Goal: Task Accomplishment & Management: Contribute content

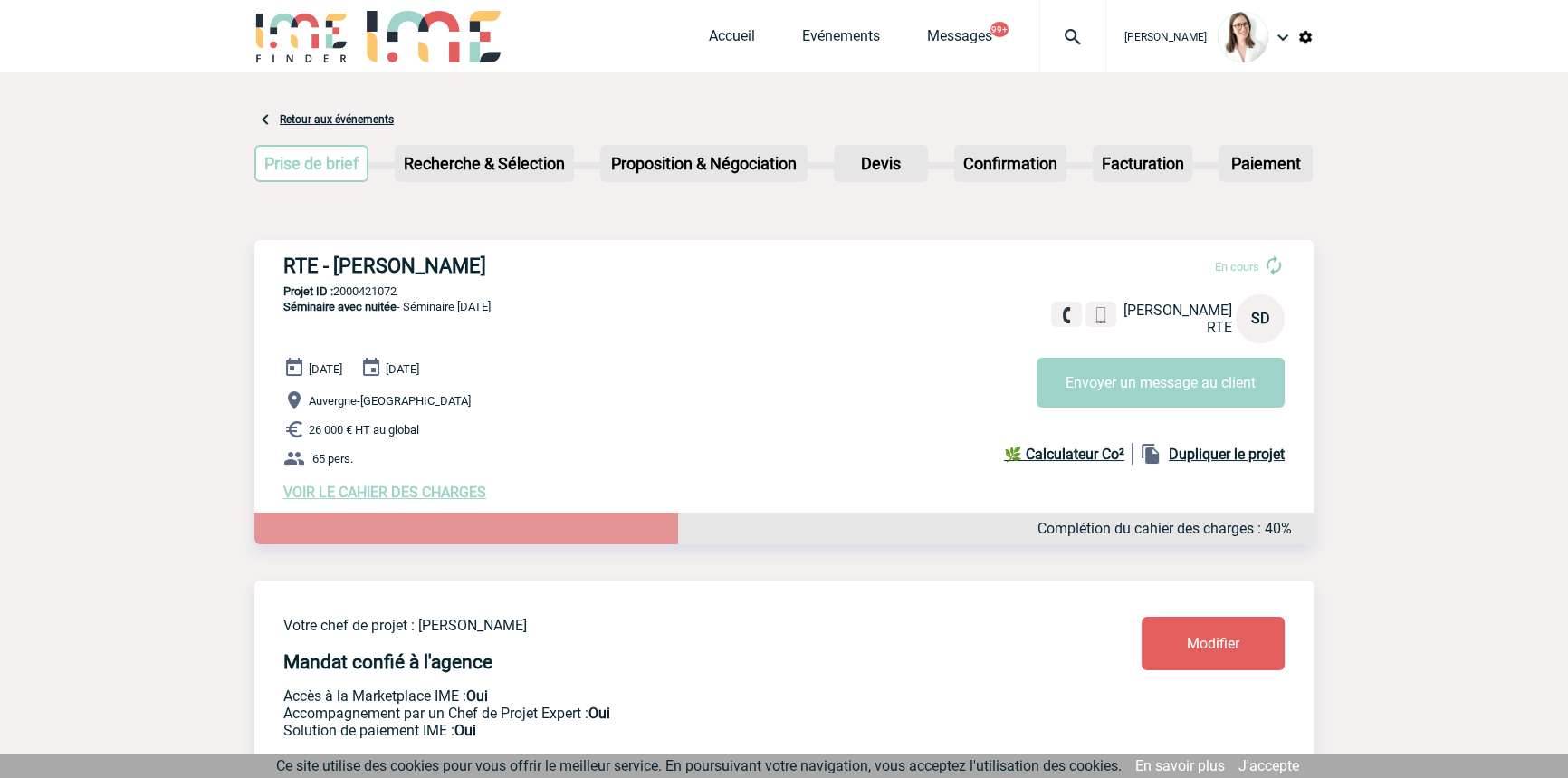
click at [984, 20] on div "Accueil Evénements Messages 99+ Projet, client Projet, client" at bounding box center [908, 36] width 398 height 72
click at [1058, 48] on div at bounding box center [1073, 36] width 67 height 72
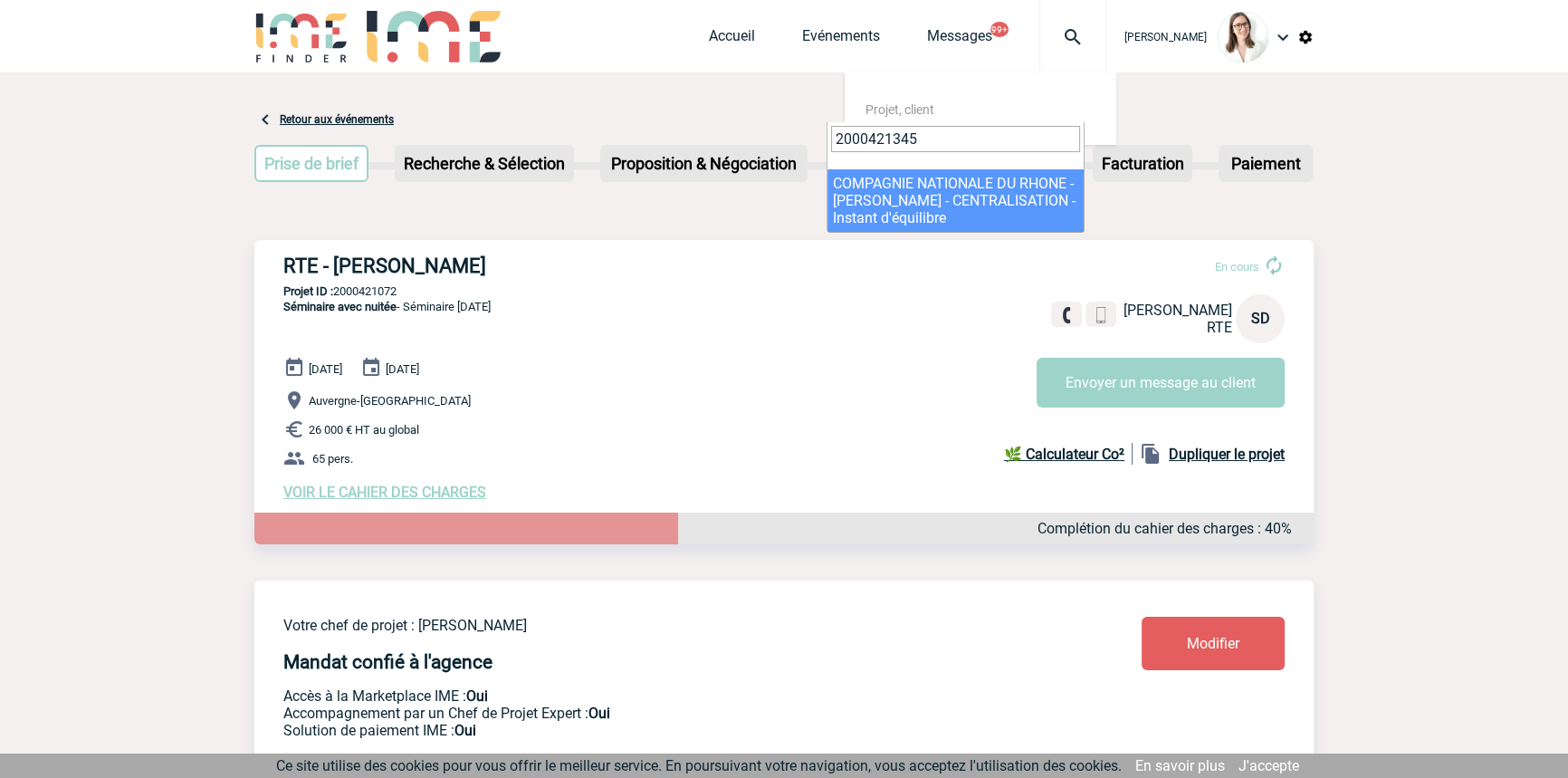
type input "2000421345"
select select "20846"
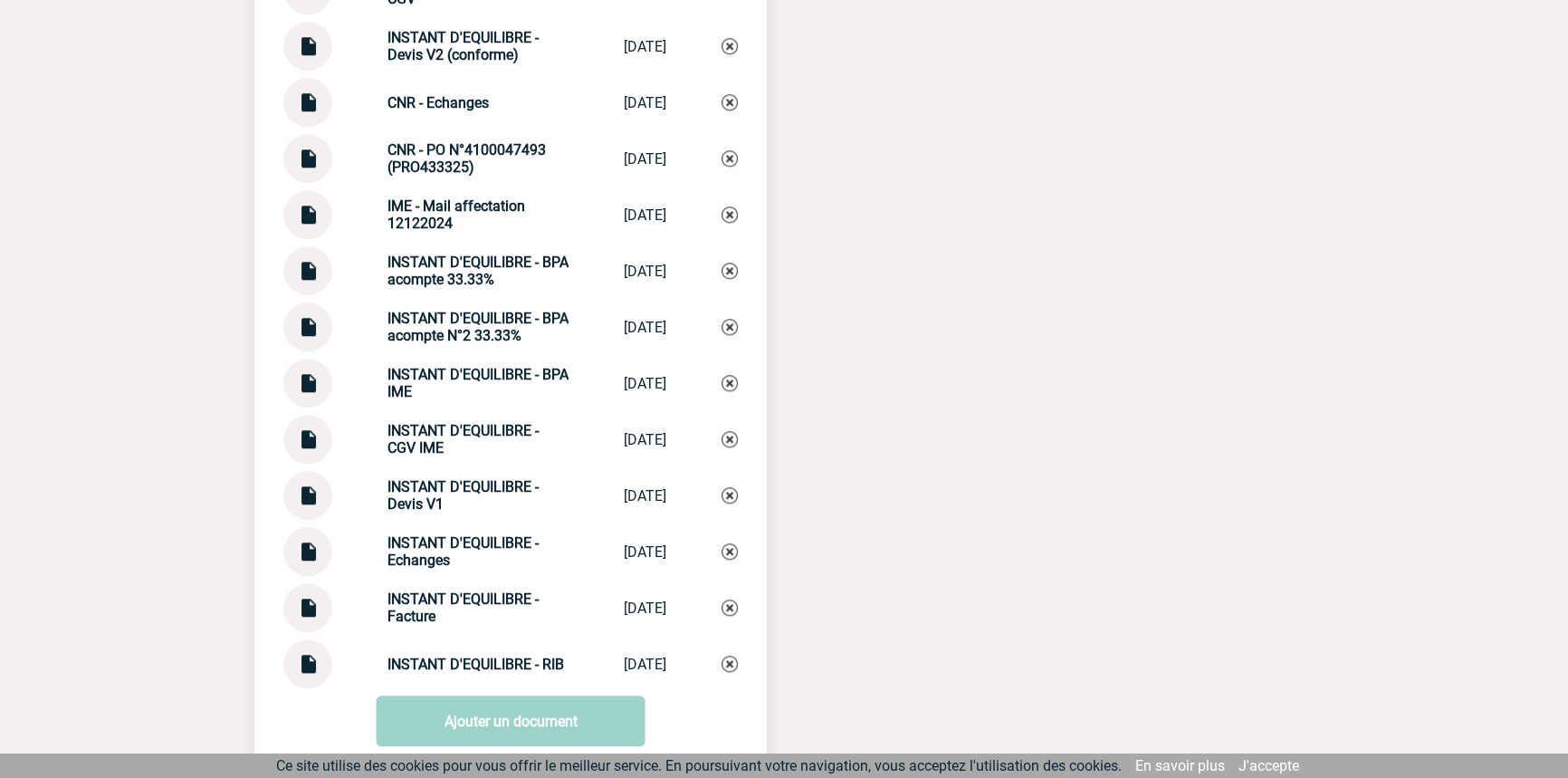
scroll to position [2218, 0]
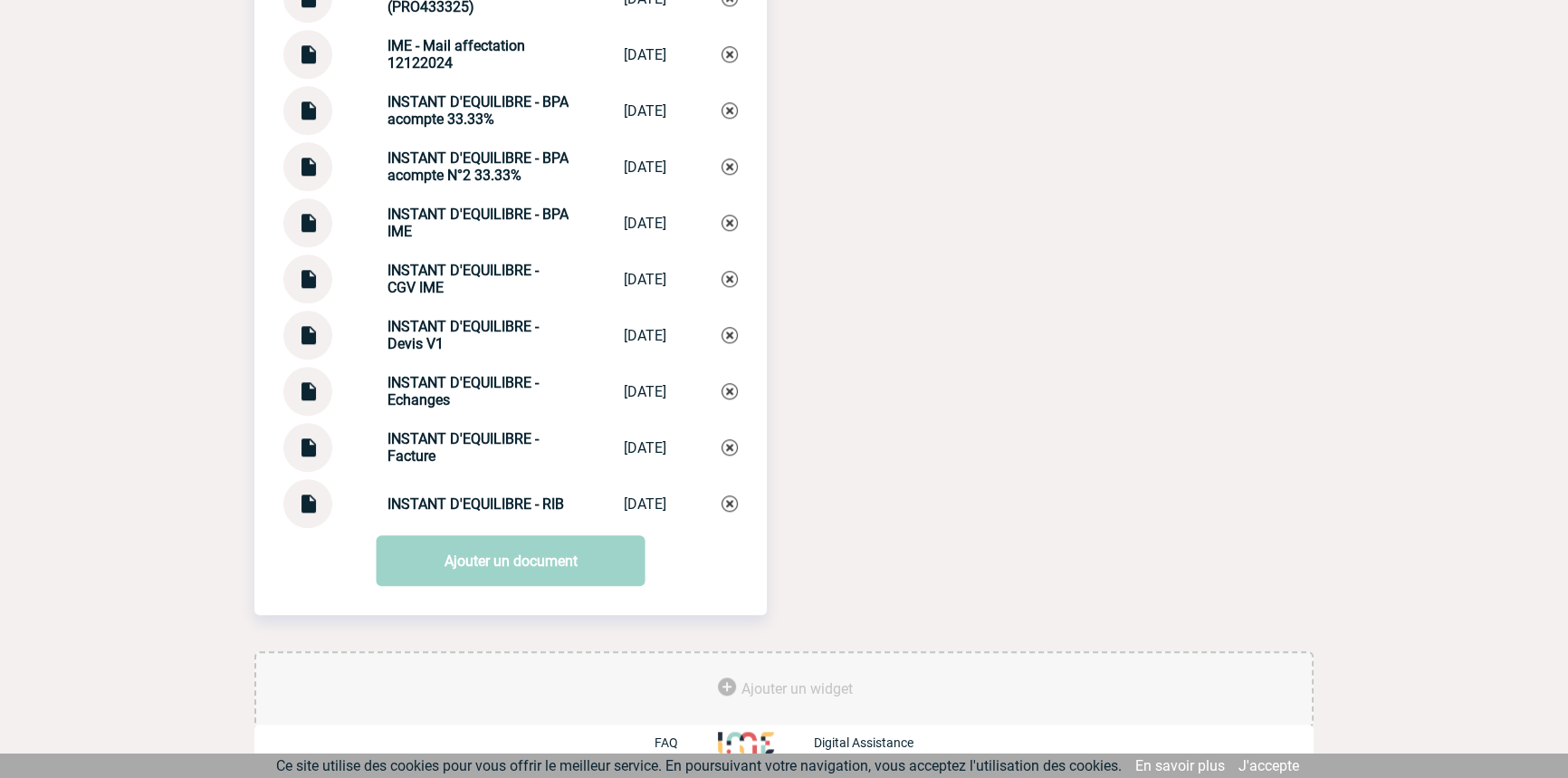
click at [300, 447] on img at bounding box center [308, 441] width 24 height 36
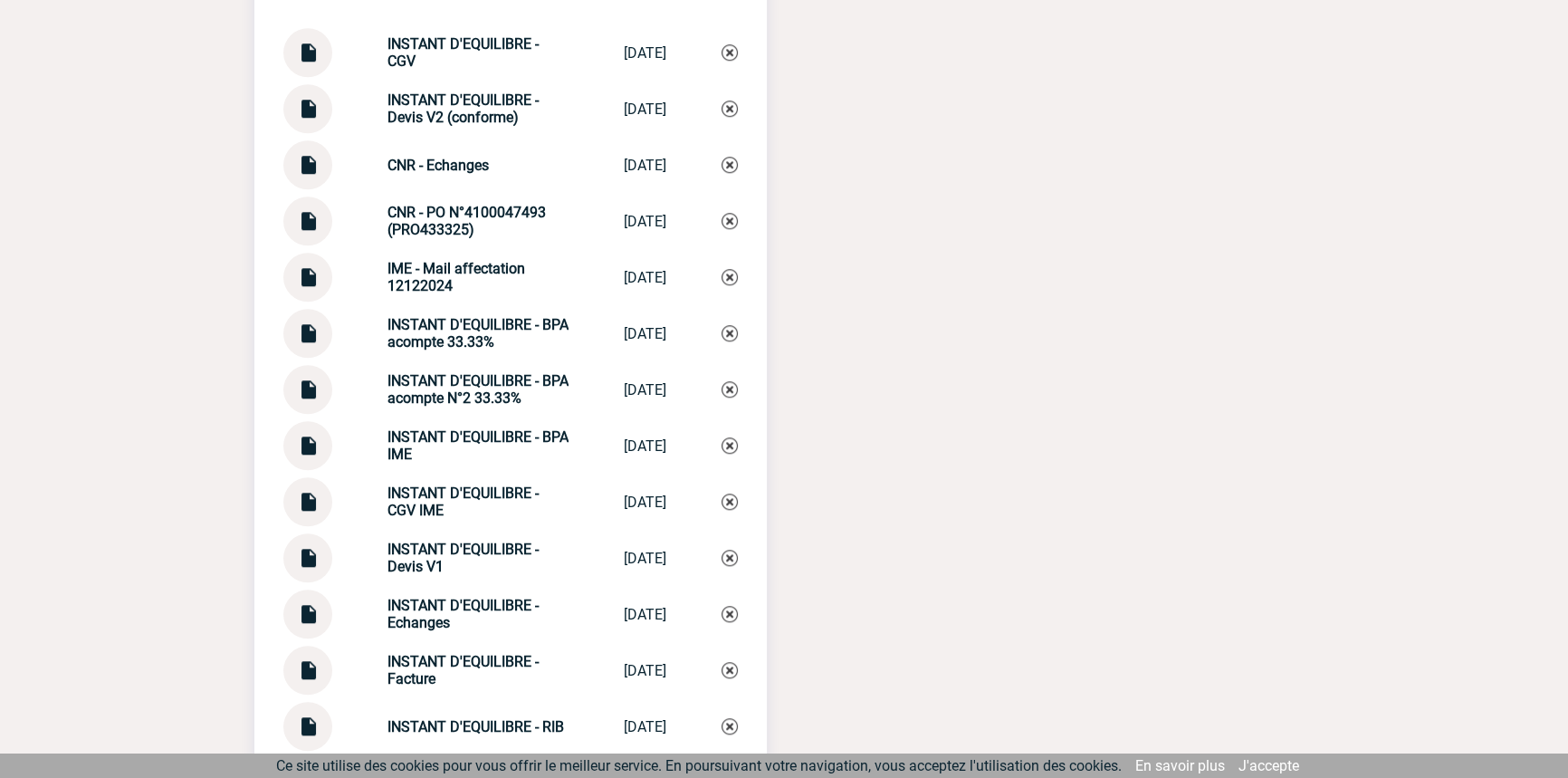
scroll to position [1945, 0]
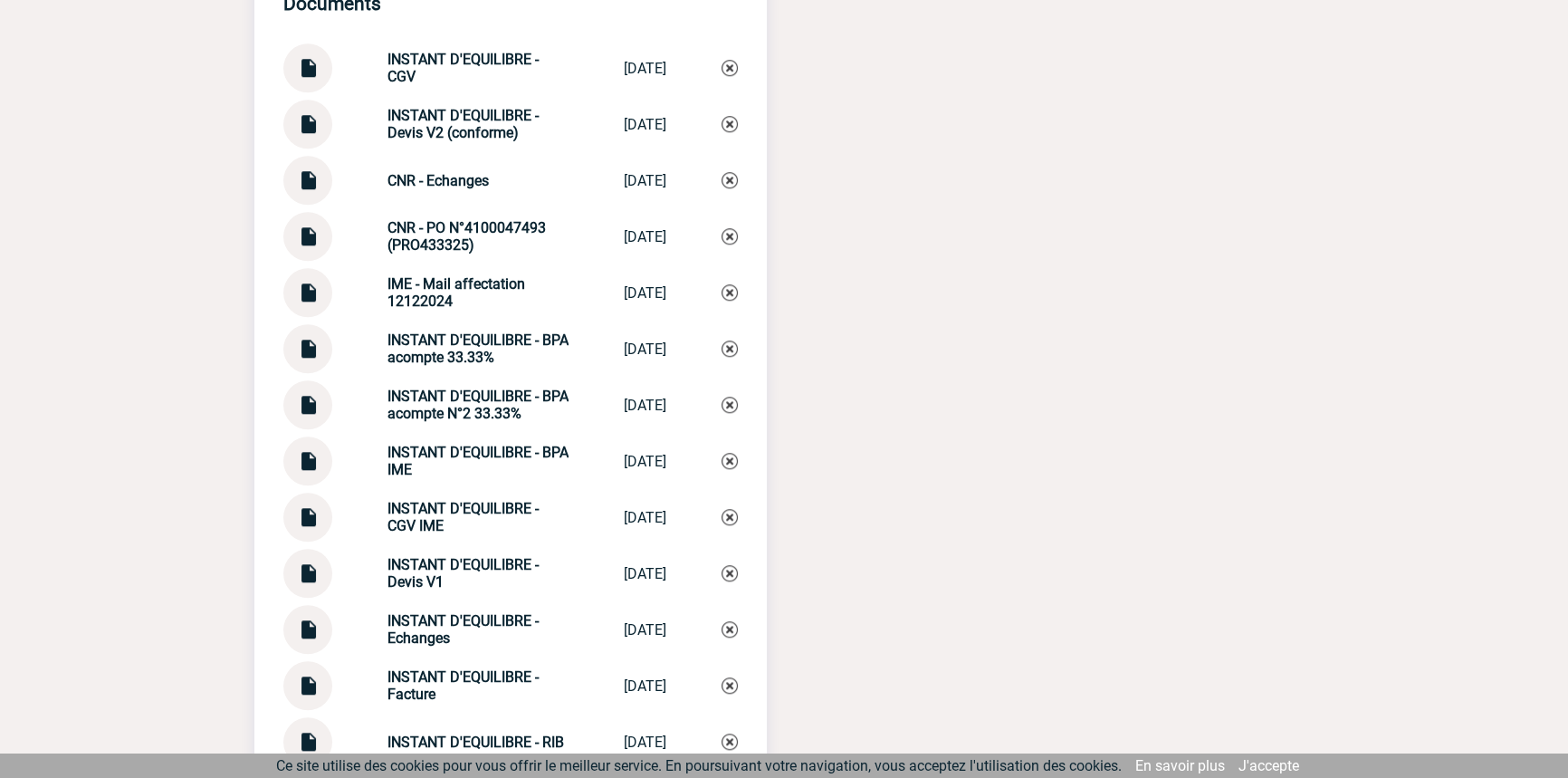
click at [310, 359] on img at bounding box center [308, 341] width 24 height 36
click at [301, 247] on img at bounding box center [308, 229] width 24 height 36
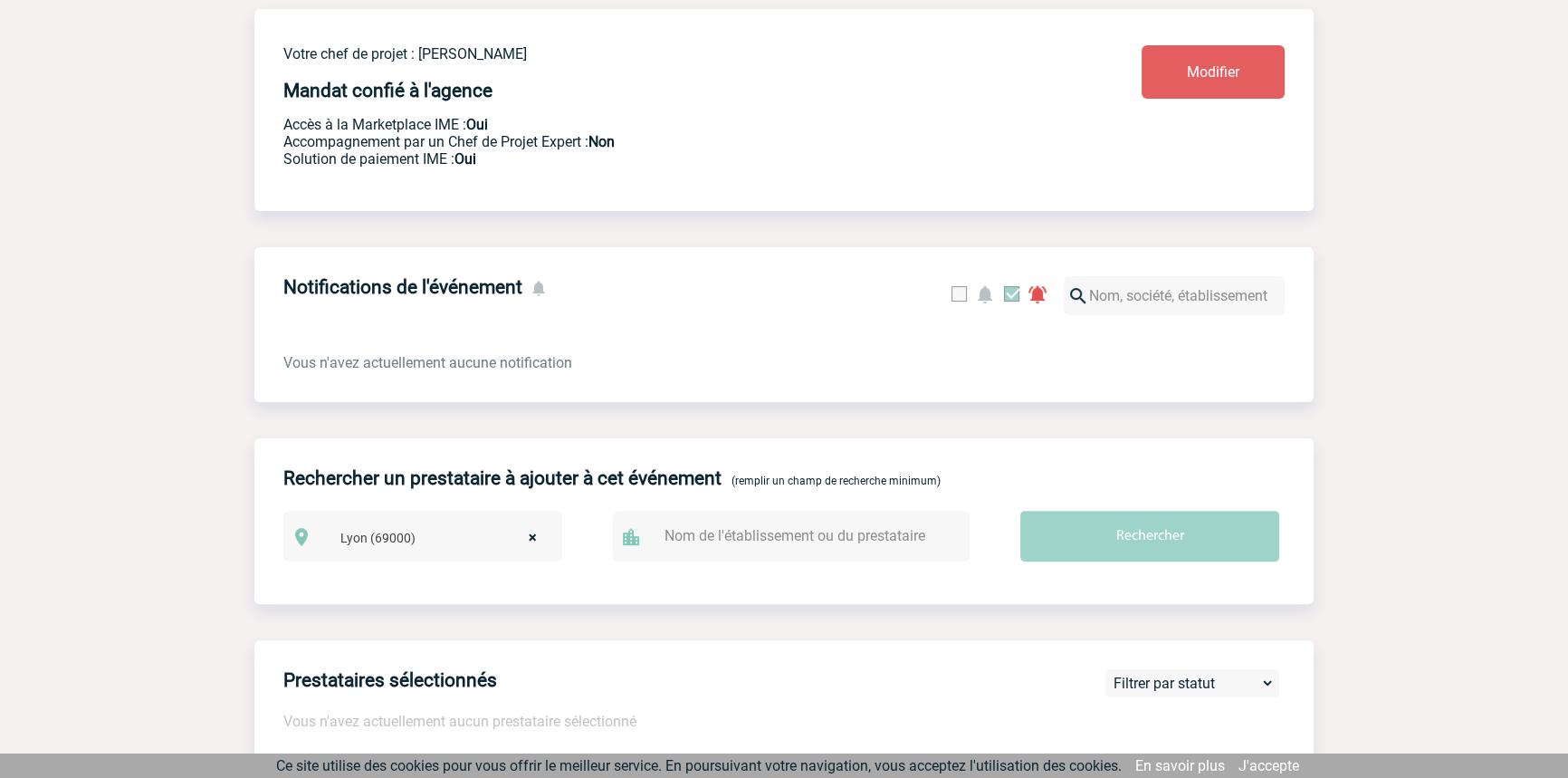
scroll to position [0, 0]
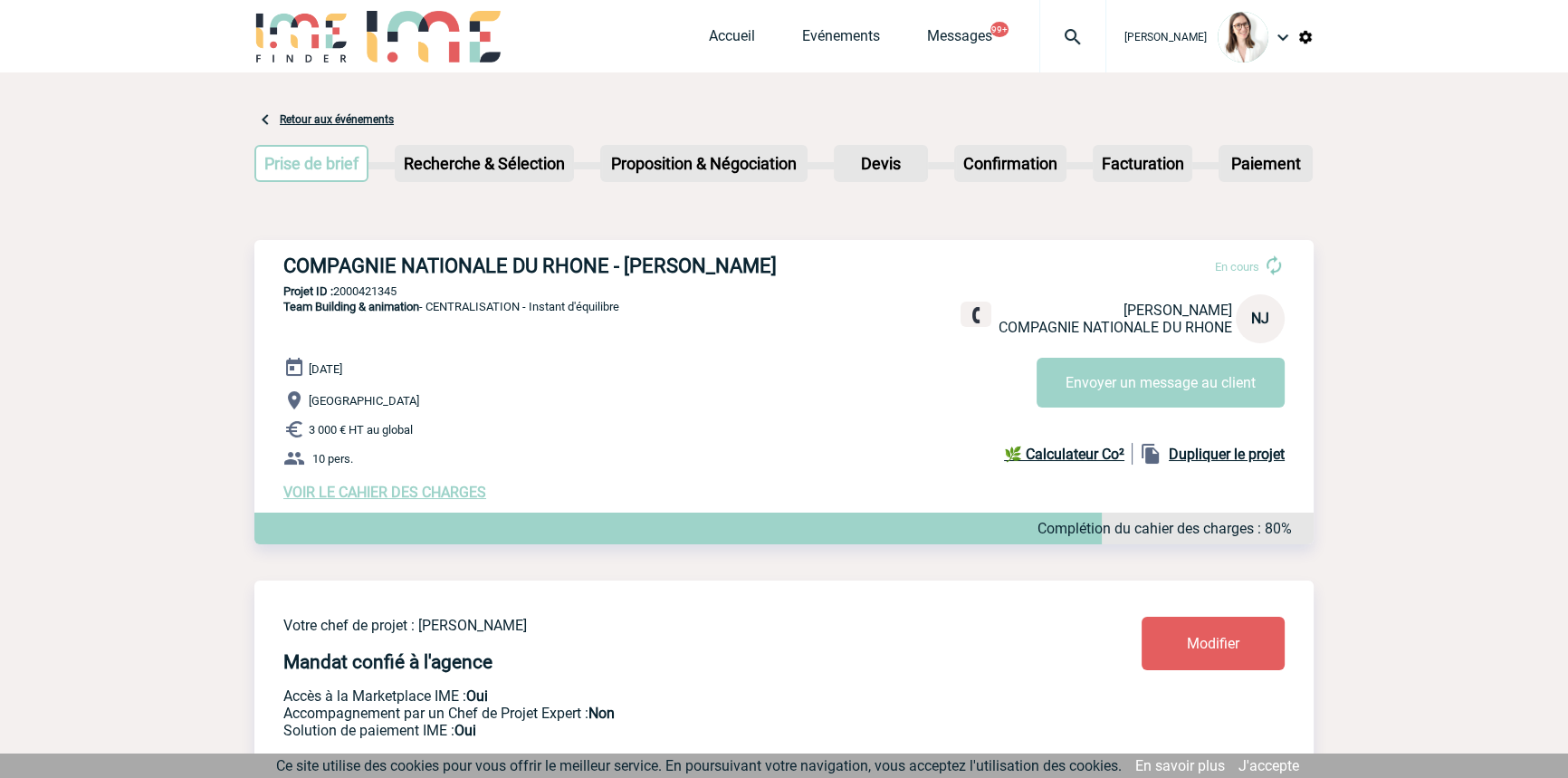
click at [1055, 42] on img at bounding box center [1073, 37] width 65 height 22
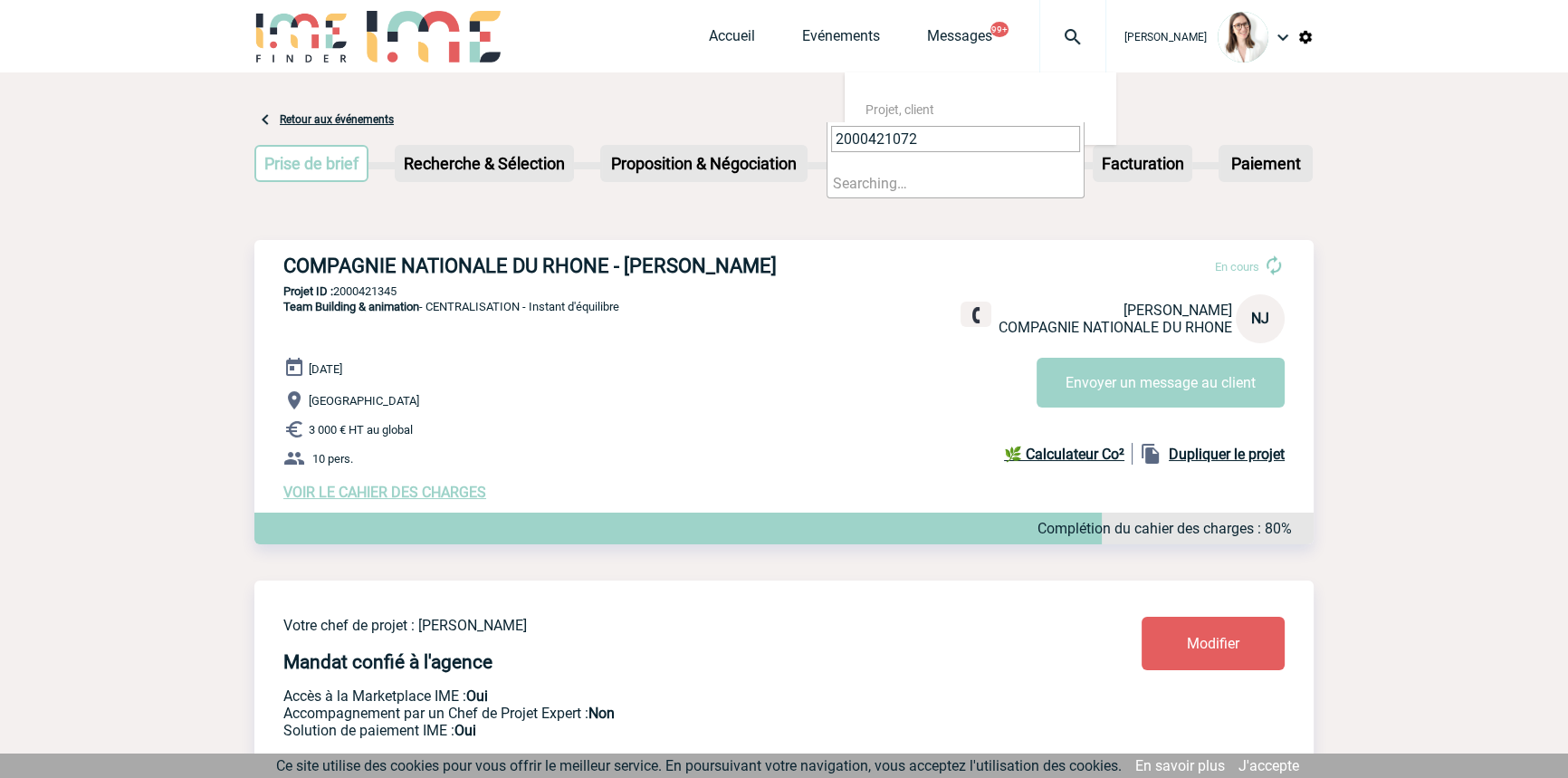
type input "2000421072"
select select "20573"
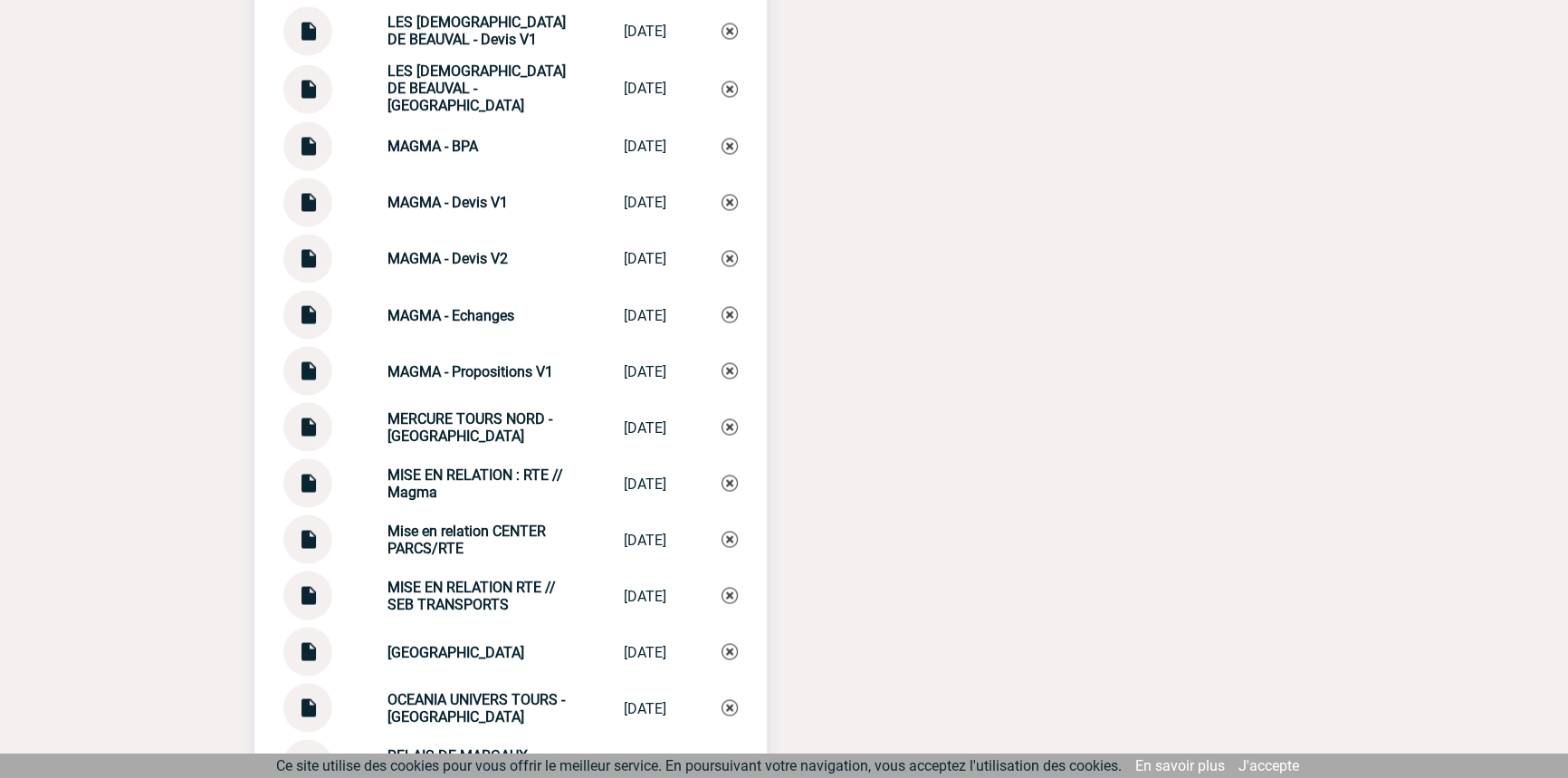
scroll to position [4673, 0]
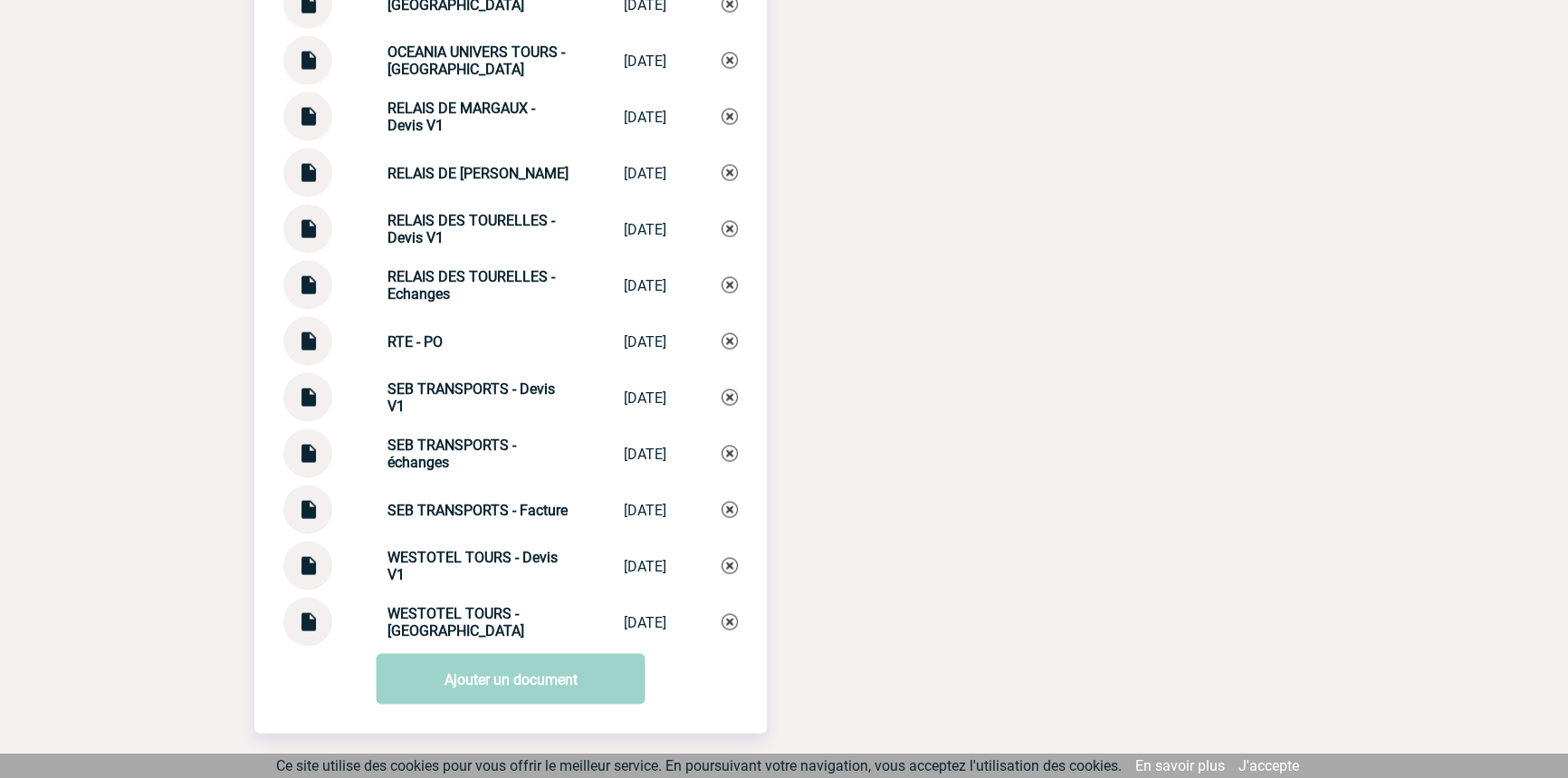
click at [316, 461] on img at bounding box center [308, 447] width 24 height 36
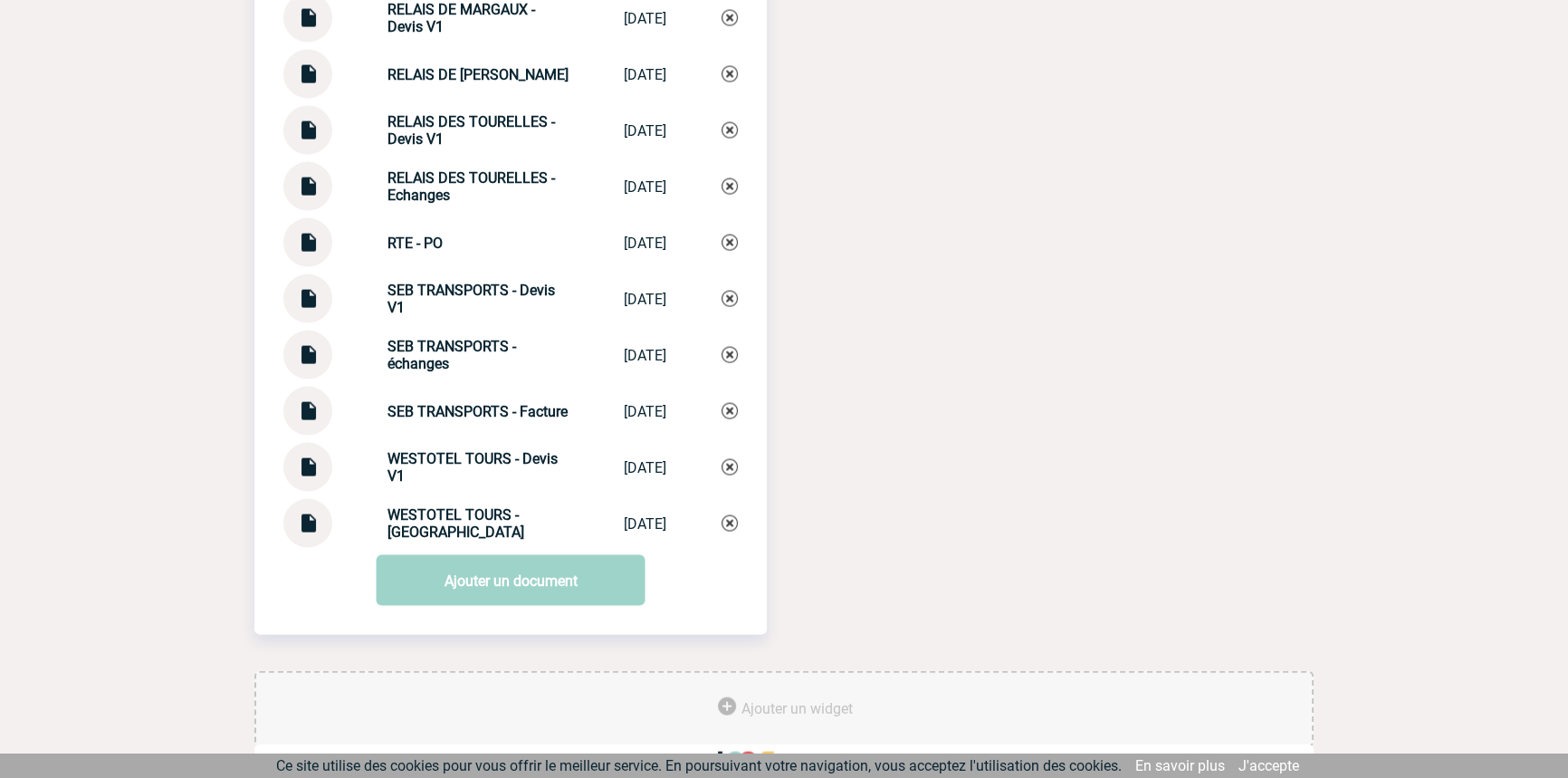
scroll to position [4798, 0]
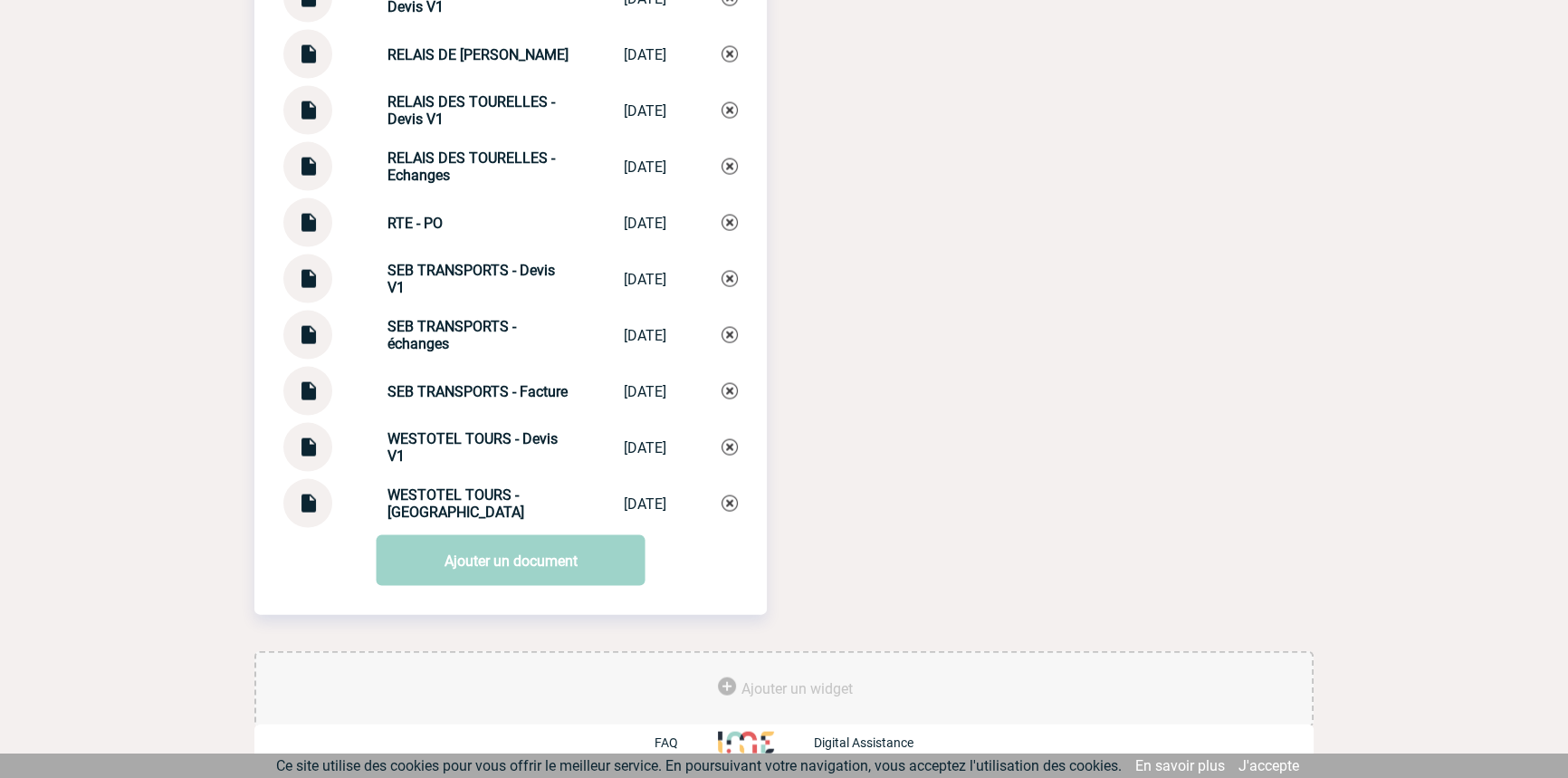
click at [572, 550] on link "Ajouter un document" at bounding box center [511, 561] width 269 height 51
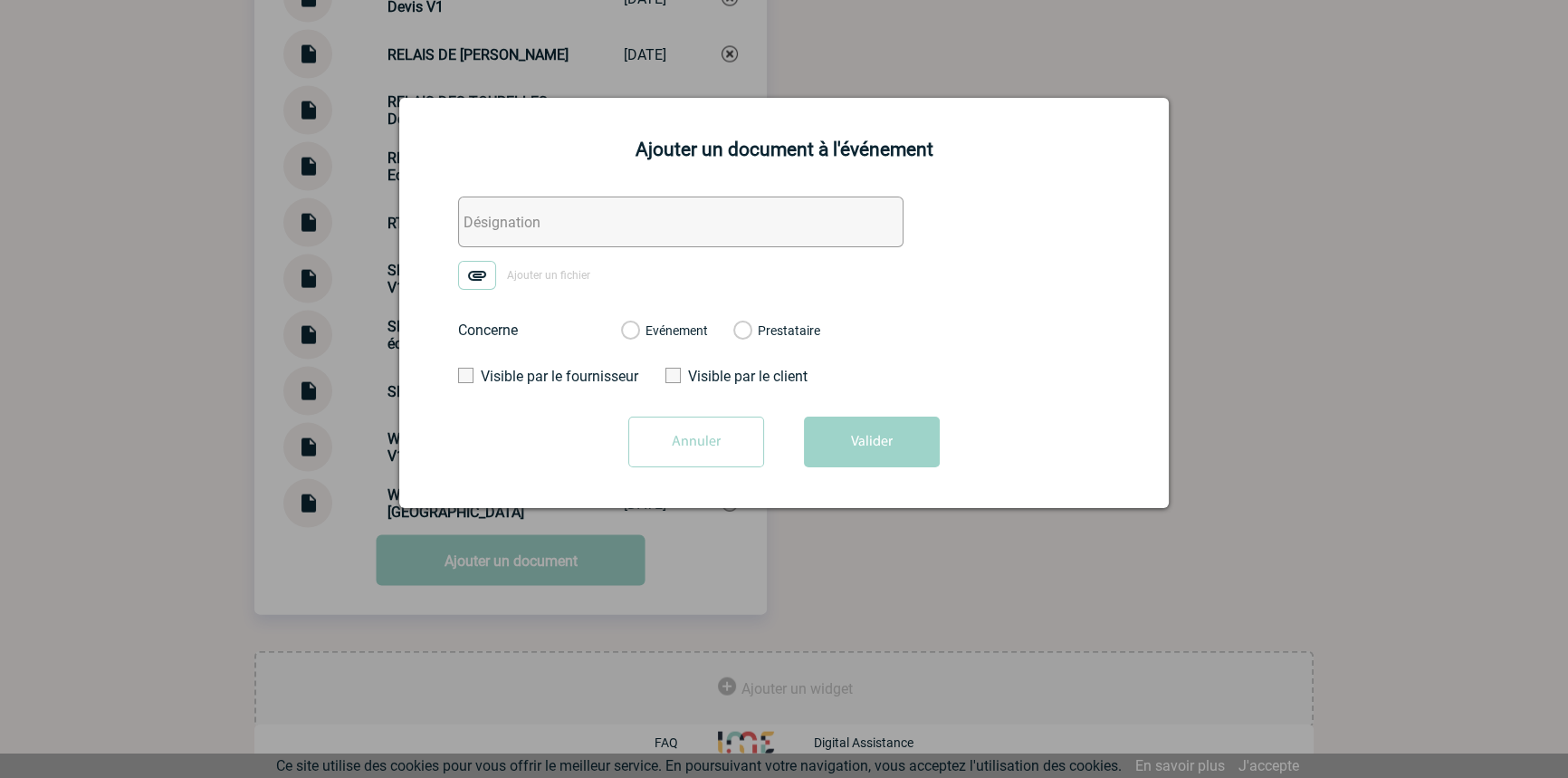
click at [610, 203] on input "text" at bounding box center [680, 222] width 445 height 51
type input "HELP PARTENARIATS ACOMPTE SEB"
click at [480, 274] on img at bounding box center [477, 275] width 38 height 29
click at [0, 0] on input "Ajouter un fichier" at bounding box center [0, 0] width 0 height 0
drag, startPoint x: 691, startPoint y: 335, endPoint x: 809, endPoint y: 405, distance: 137.2
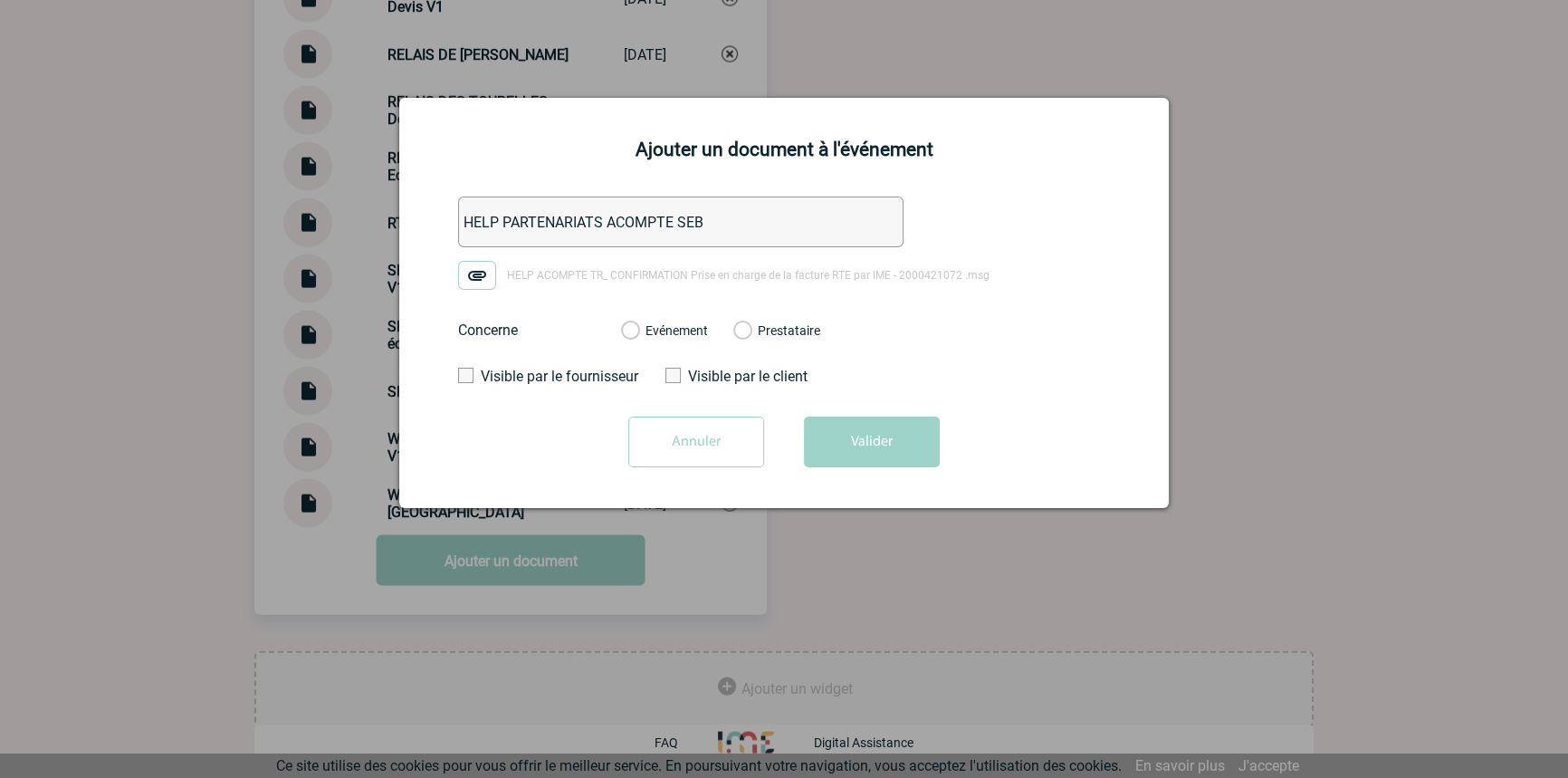
click at [639, 334] on label "Evénement" at bounding box center [629, 331] width 17 height 16
click at [0, 0] on input "Evénement" at bounding box center [0, 0] width 0 height 0
drag, startPoint x: 924, startPoint y: 454, endPoint x: 915, endPoint y: 475, distance: 22.8
click at [923, 451] on button "Valider" at bounding box center [872, 442] width 136 height 51
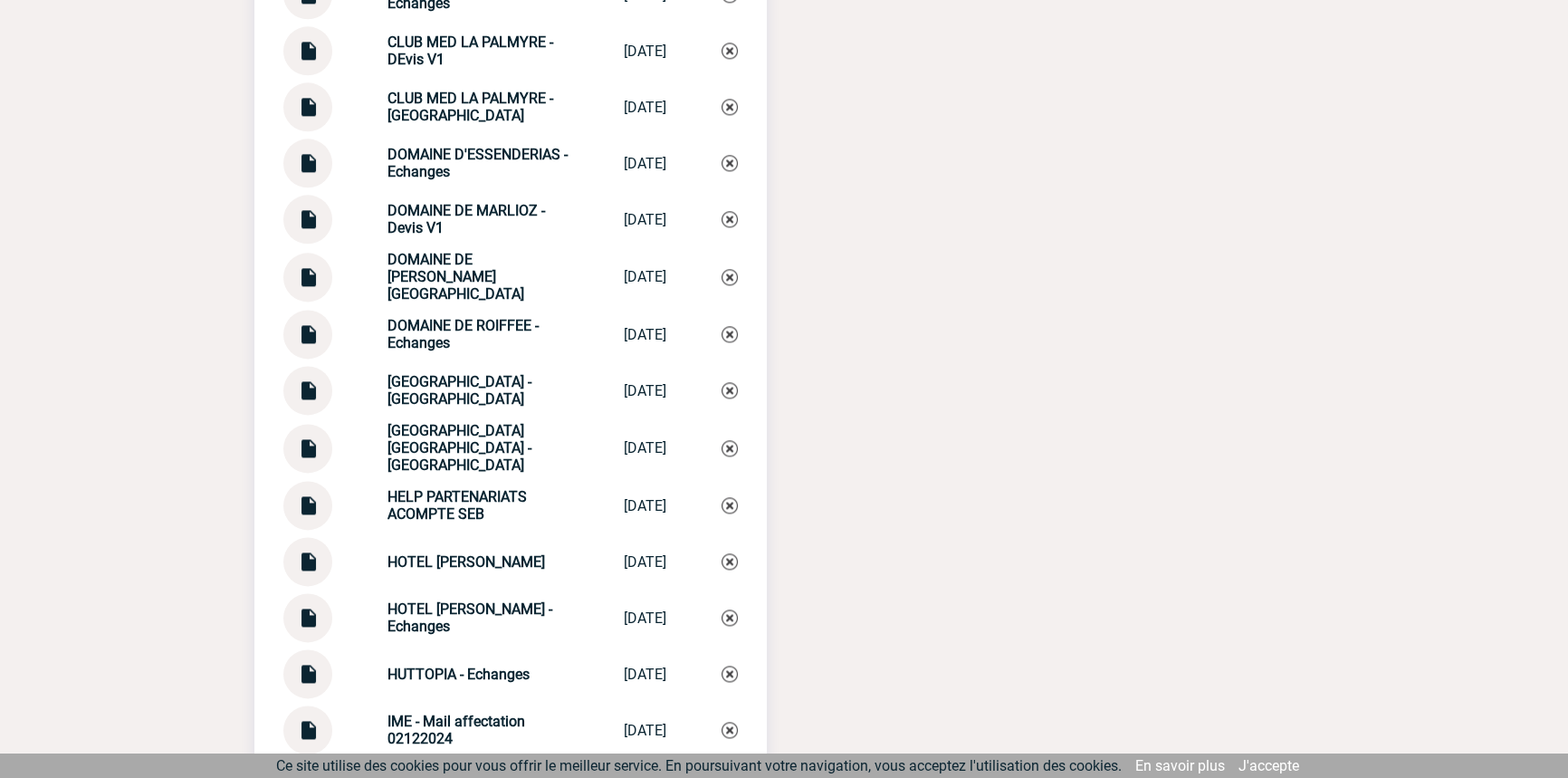
scroll to position [3209, 0]
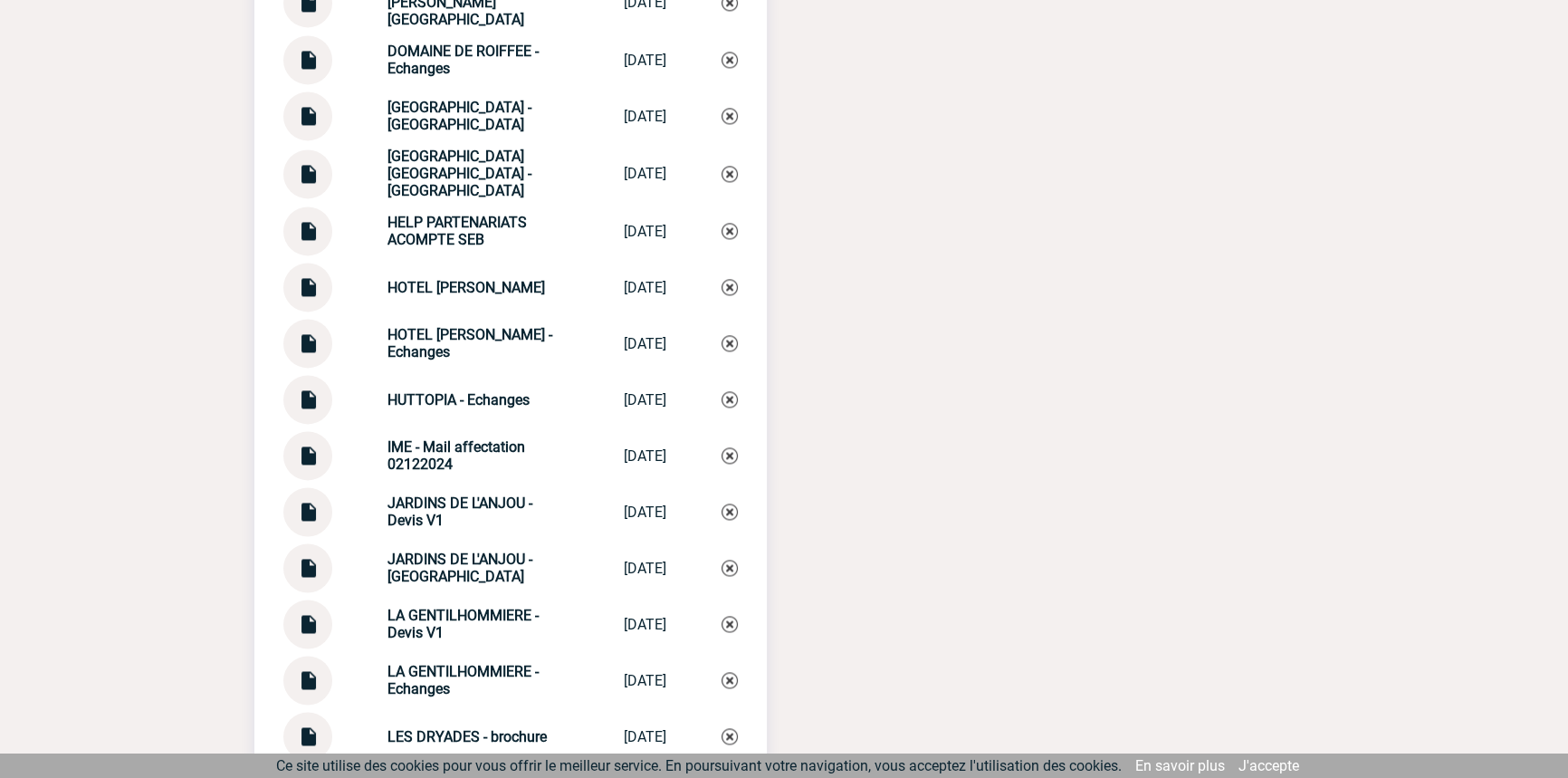
click at [439, 244] on strong "HELP PARTENARIATS ACOMPTE SEB" at bounding box center [457, 231] width 140 height 35
click at [439, 244] on strong "HELP PARTENARIATS ACOMPTE SEB" at bounding box center [457, 231] width 140 height 35
copy div "HELP PARTENARIATS ACOMPTE SEB HELP PARTENARIA..."
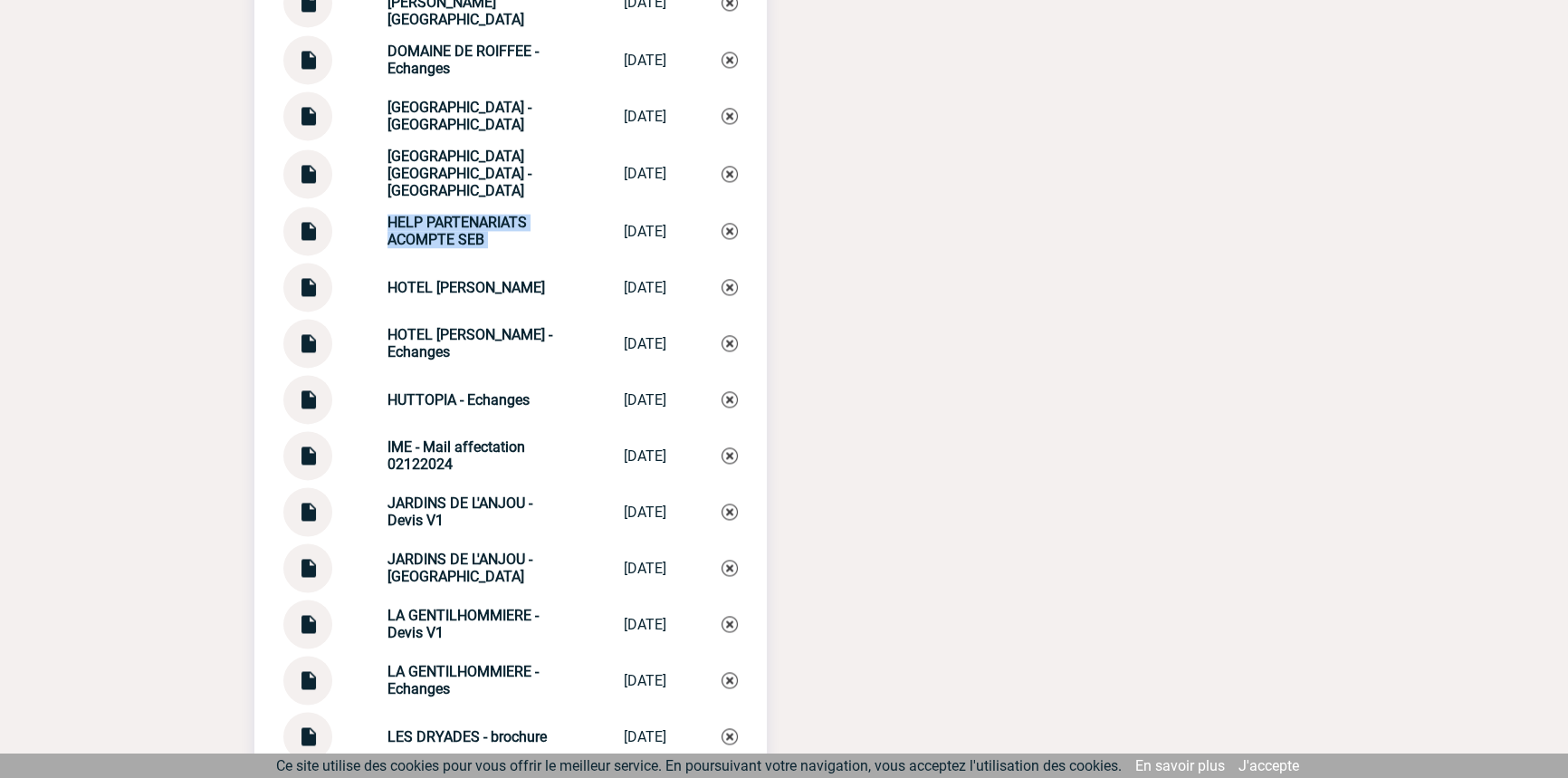
click at [733, 239] on img at bounding box center [730, 231] width 16 height 16
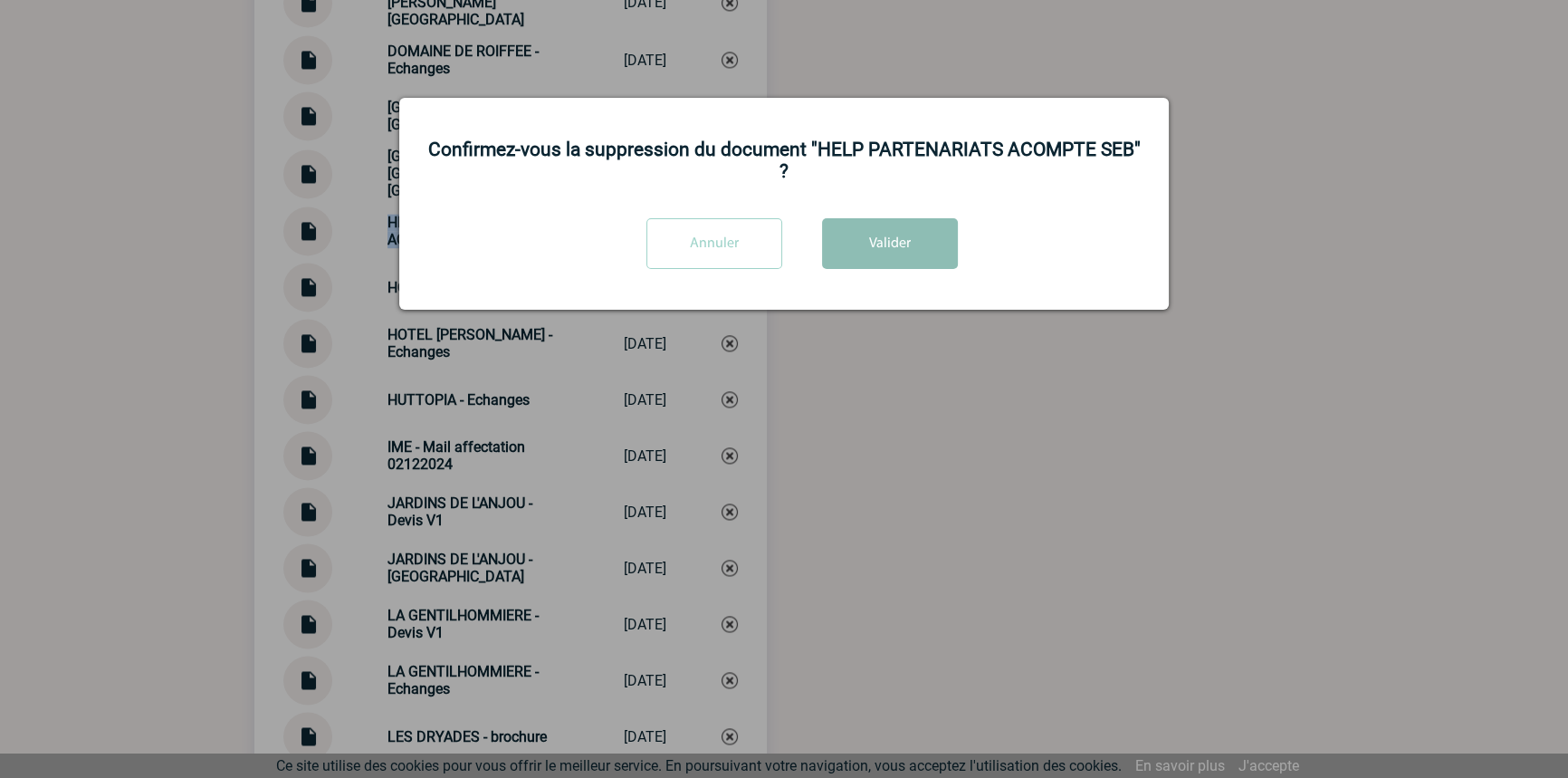
click at [859, 233] on button "Valider" at bounding box center [889, 244] width 136 height 51
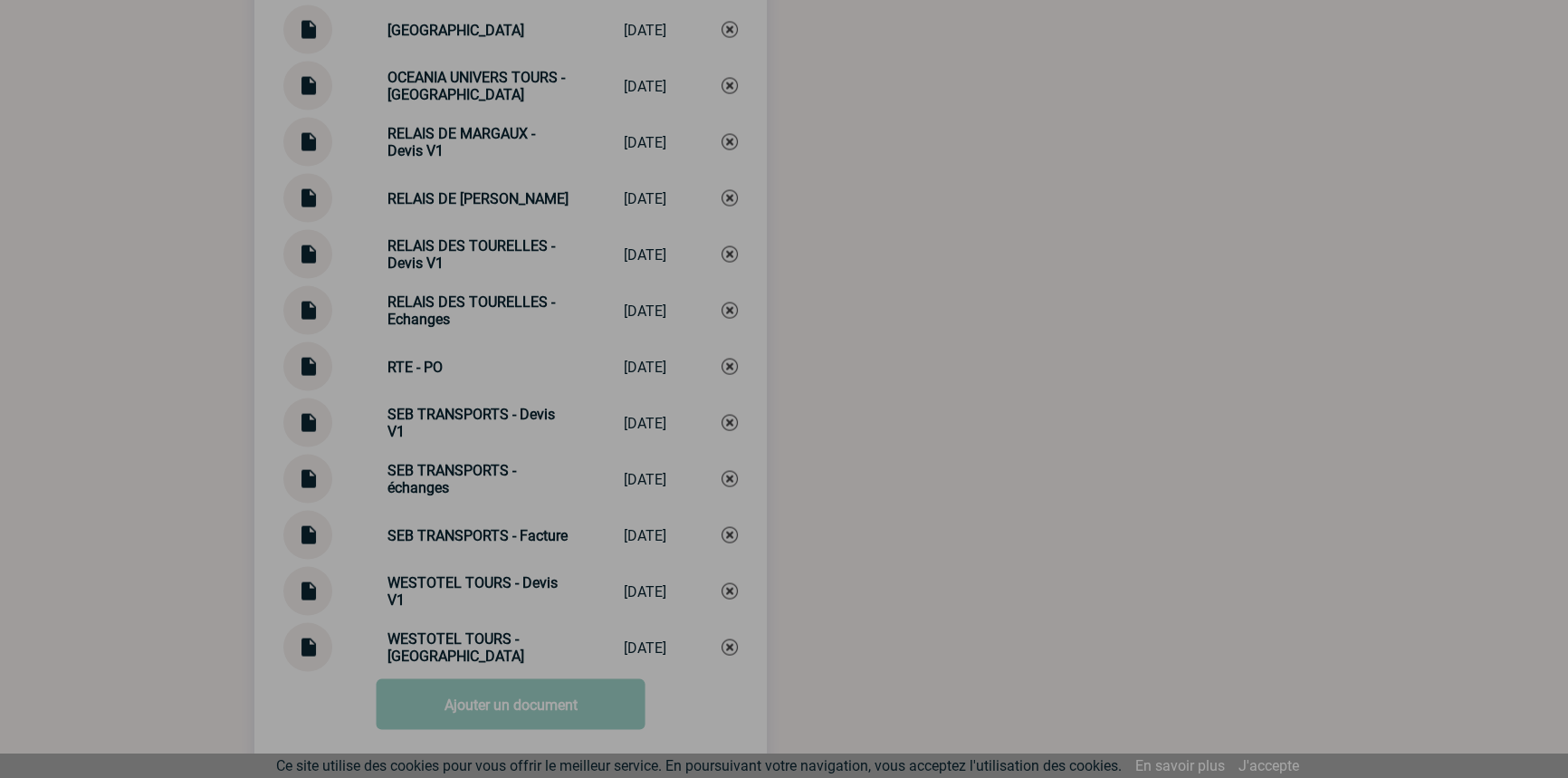
scroll to position [4798, 0]
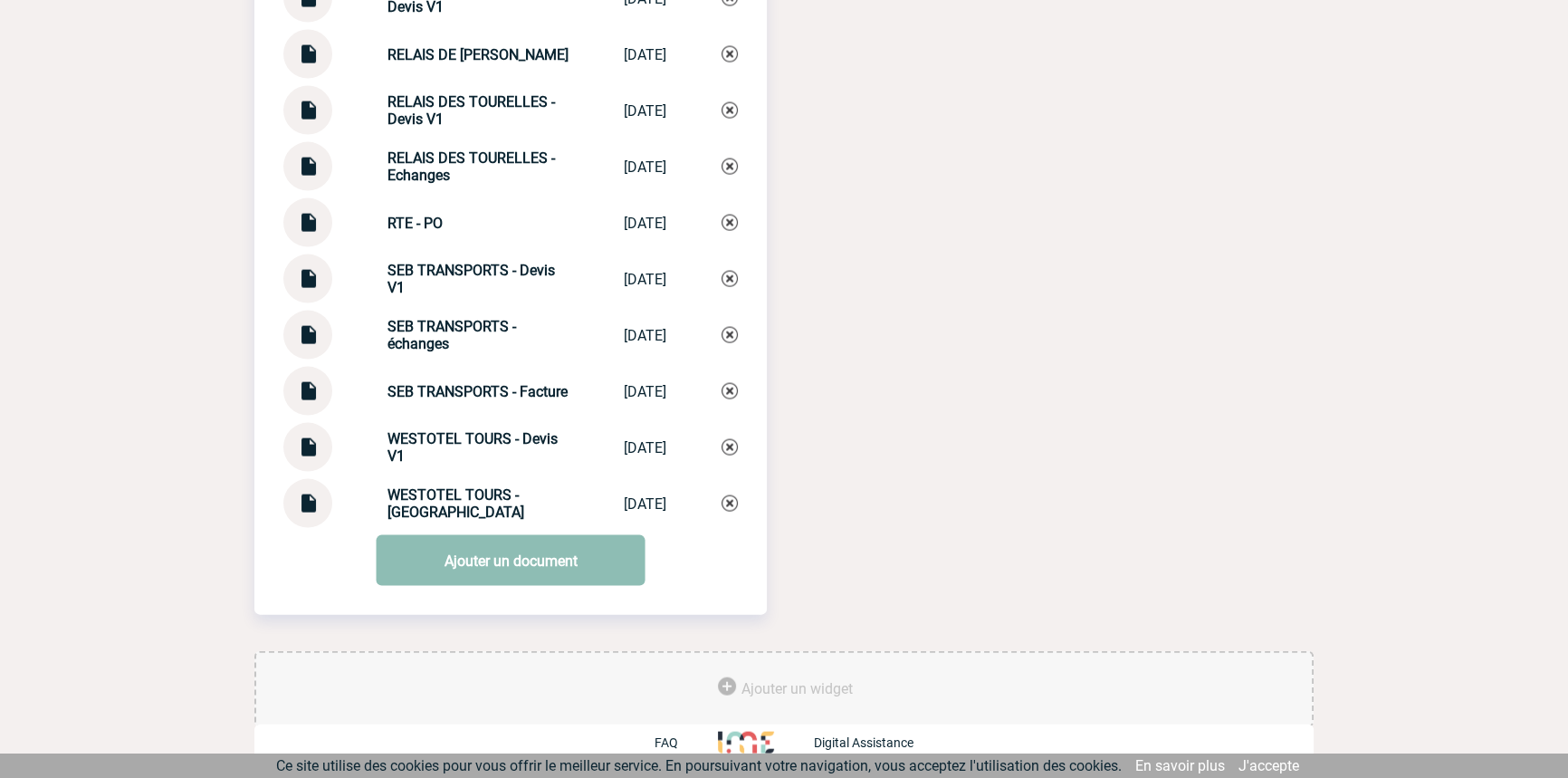
click at [532, 573] on link "Ajouter un document" at bounding box center [511, 561] width 269 height 51
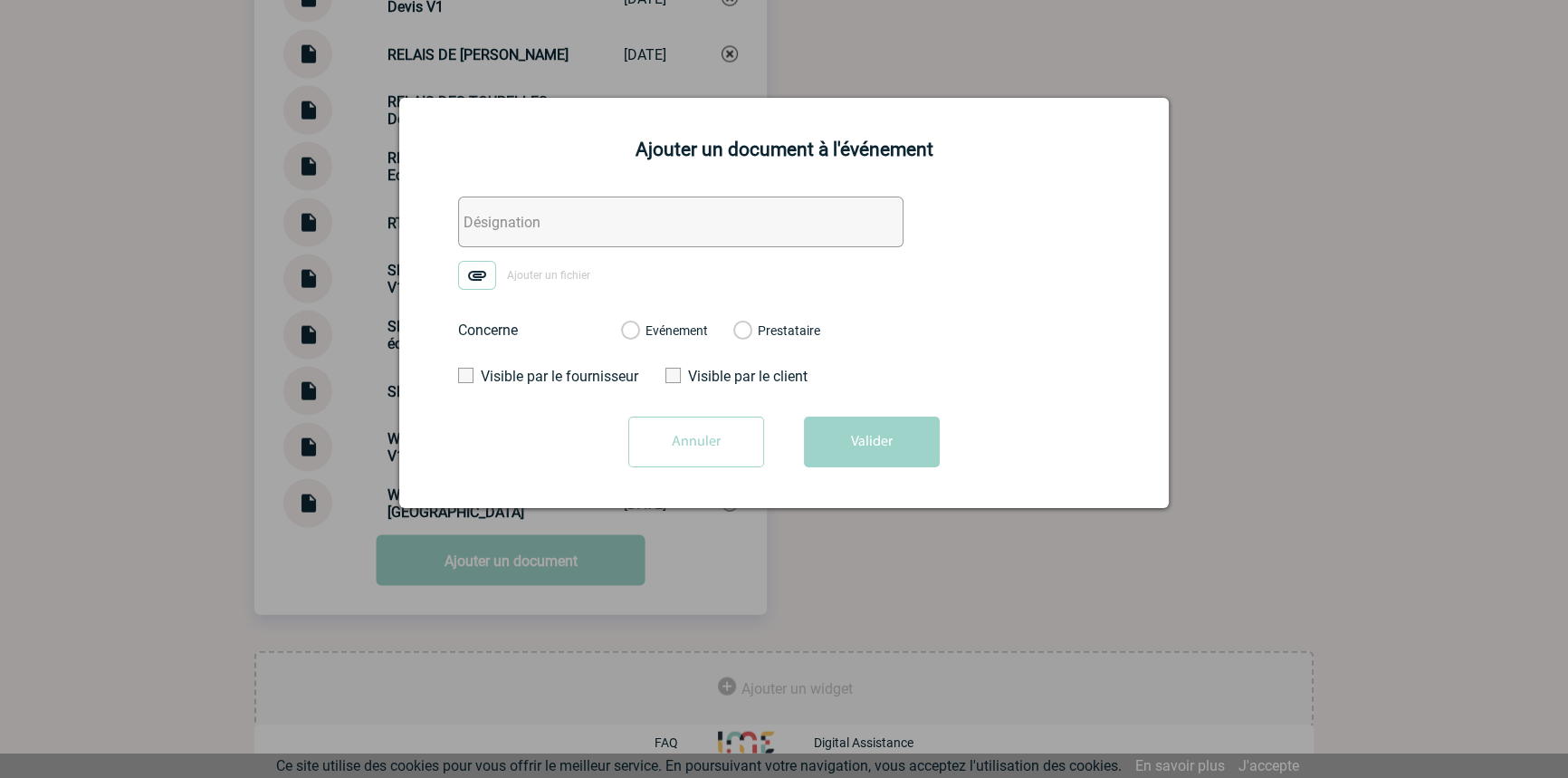
drag, startPoint x: 521, startPoint y: 241, endPoint x: 498, endPoint y: 252, distance: 25.5
click at [521, 241] on input "text" at bounding box center [680, 222] width 445 height 51
paste input "HELP PARTENARIATS ACOMPTE SEB"
type input "HELP PARTENARIATS ACOMPTE SEB"
click at [479, 269] on img at bounding box center [477, 275] width 38 height 29
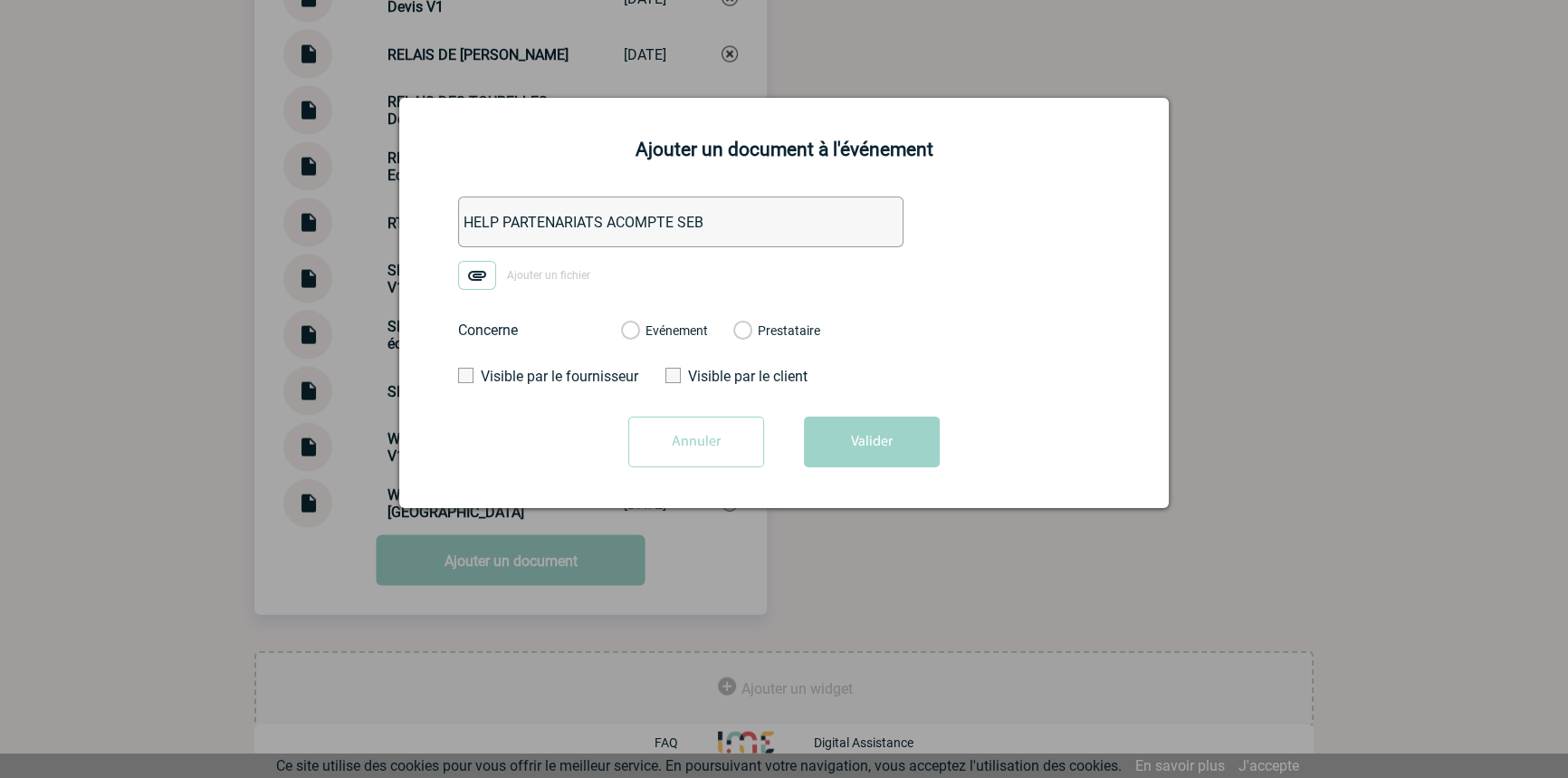
click at [0, 0] on input "Ajouter un fichier" at bounding box center [0, 0] width 0 height 0
click at [639, 335] on label "Evénement" at bounding box center [629, 331] width 17 height 16
click at [0, 0] on input "Evénement" at bounding box center [0, 0] width 0 height 0
drag, startPoint x: 850, startPoint y: 443, endPoint x: 859, endPoint y: 471, distance: 29.4
click at [851, 445] on button "Valider" at bounding box center [872, 442] width 136 height 51
